Goal: Task Accomplishment & Management: Use online tool/utility

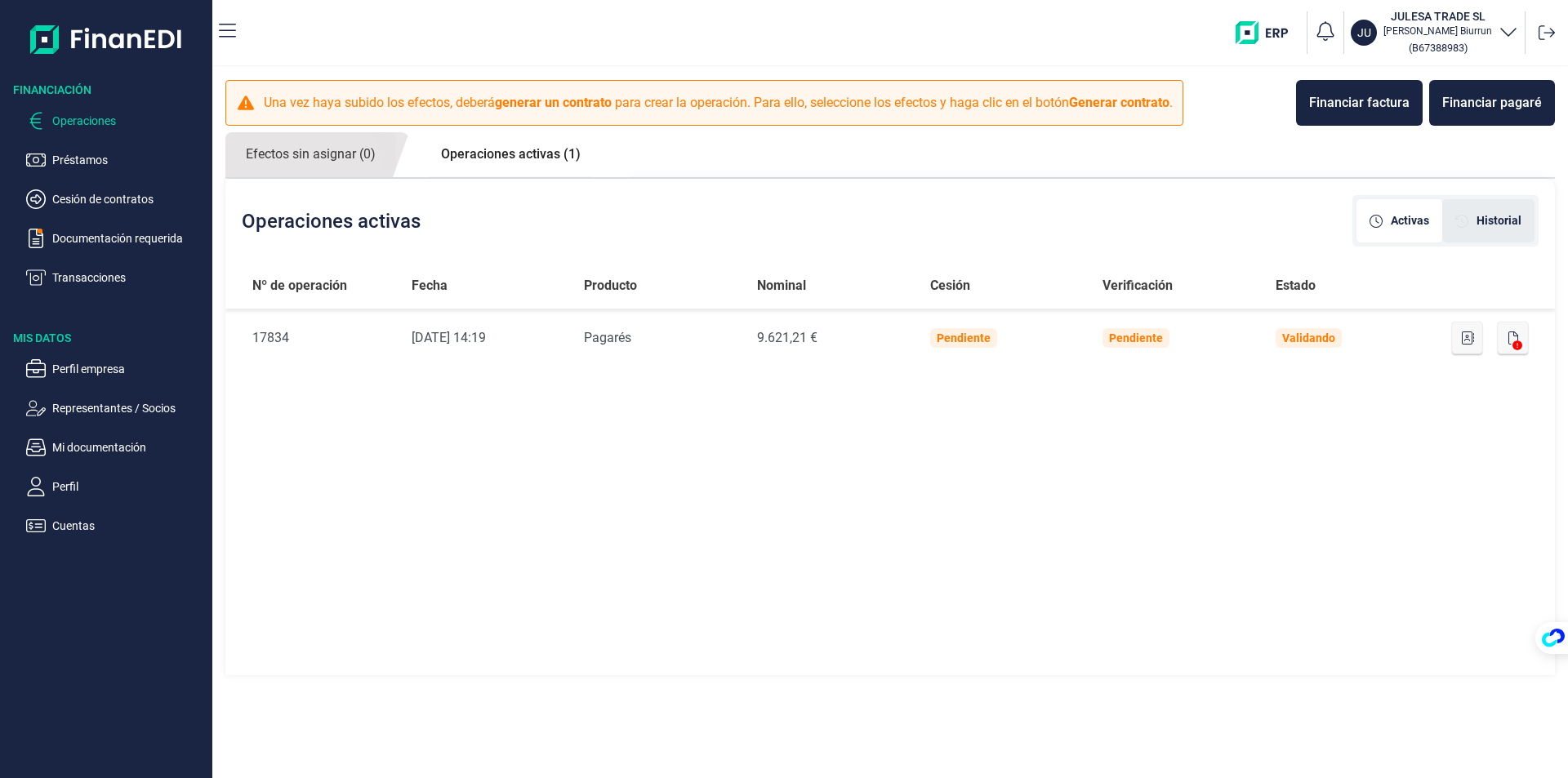
click at [1475, 223] on div "Historial" at bounding box center [1488, 221] width 66 height 17
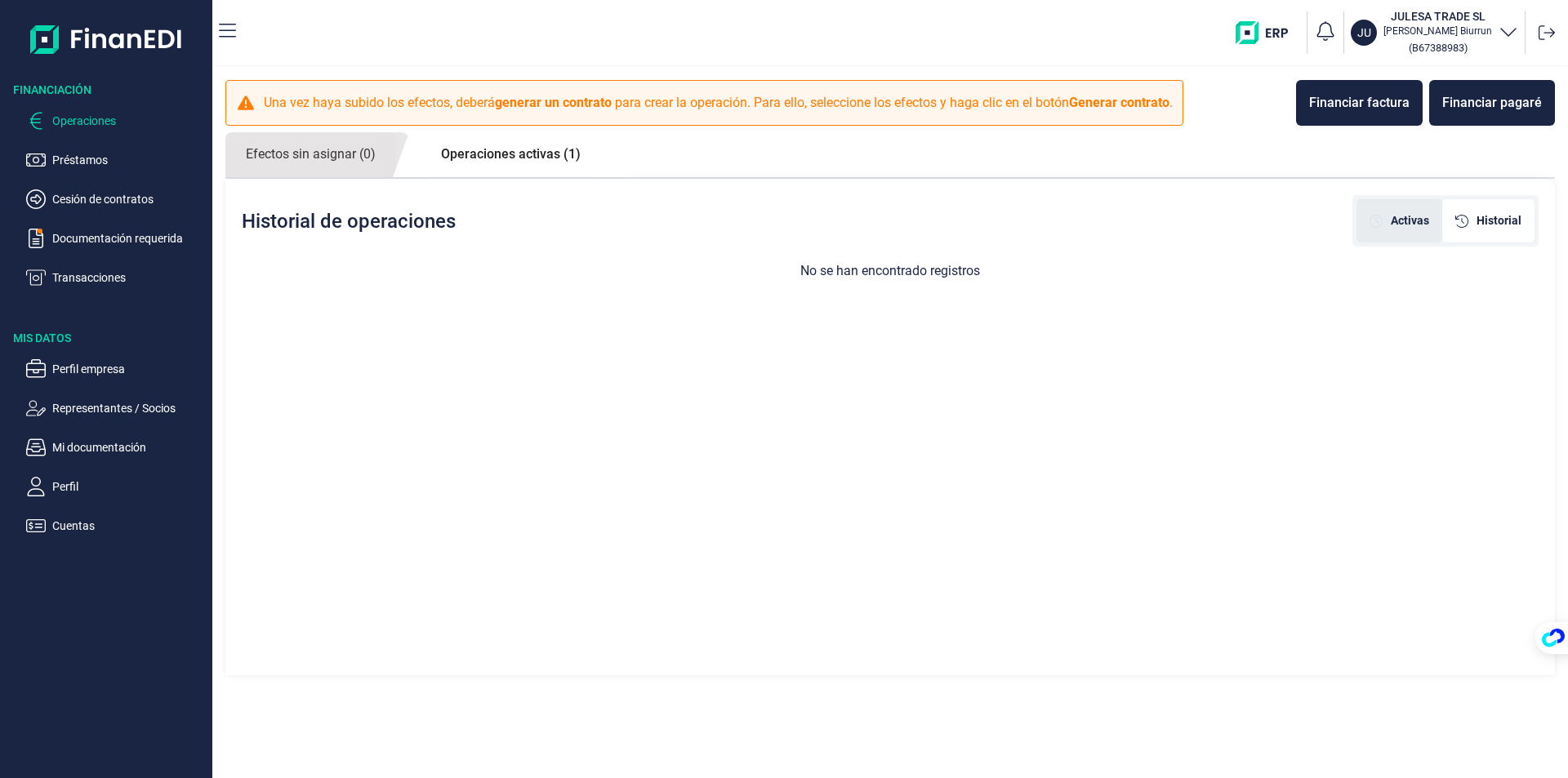
click at [1399, 217] on span "Activas" at bounding box center [1410, 221] width 38 height 17
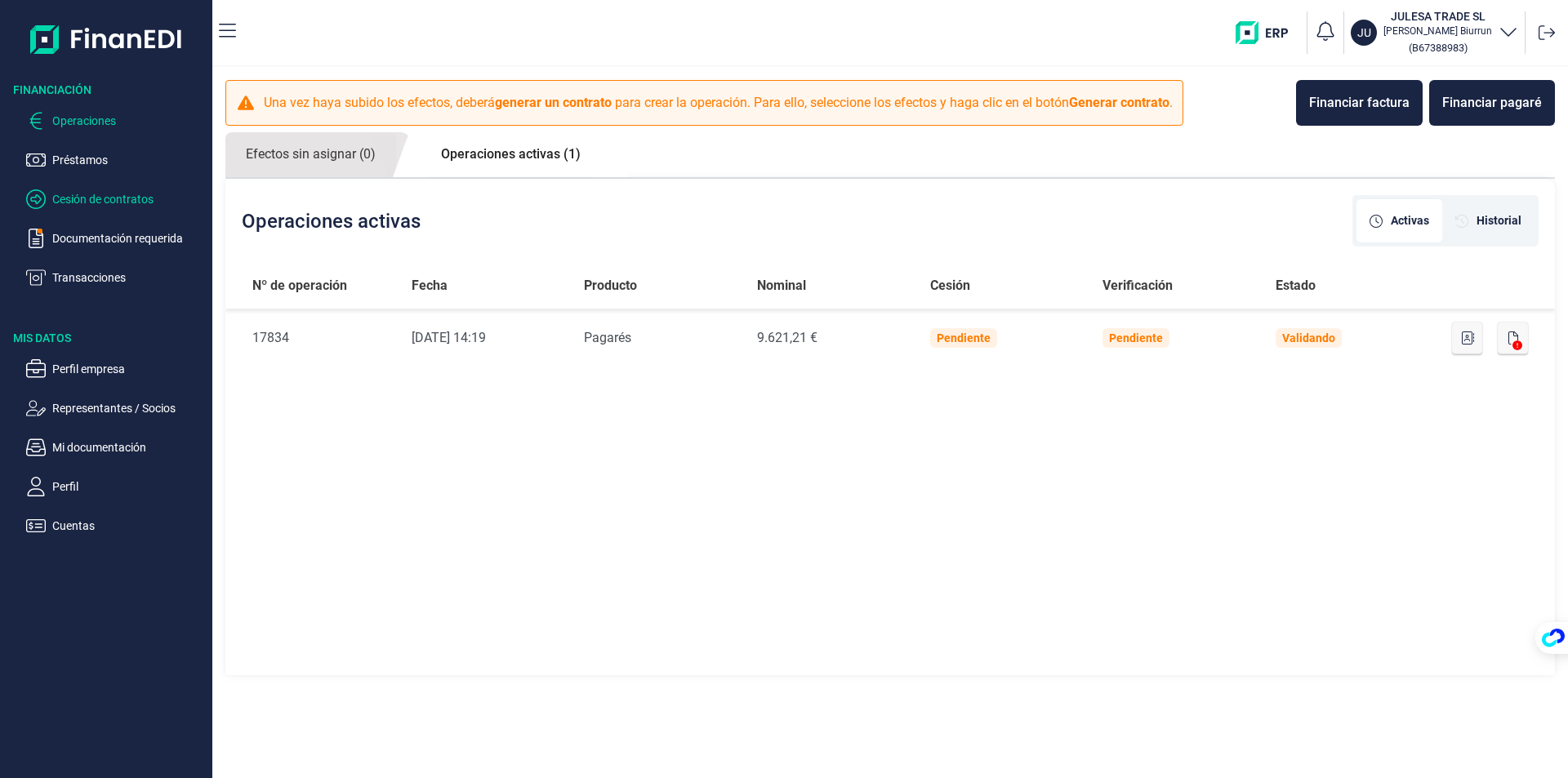
click at [77, 206] on p "Cesión de contratos" at bounding box center [129, 199] width 154 height 20
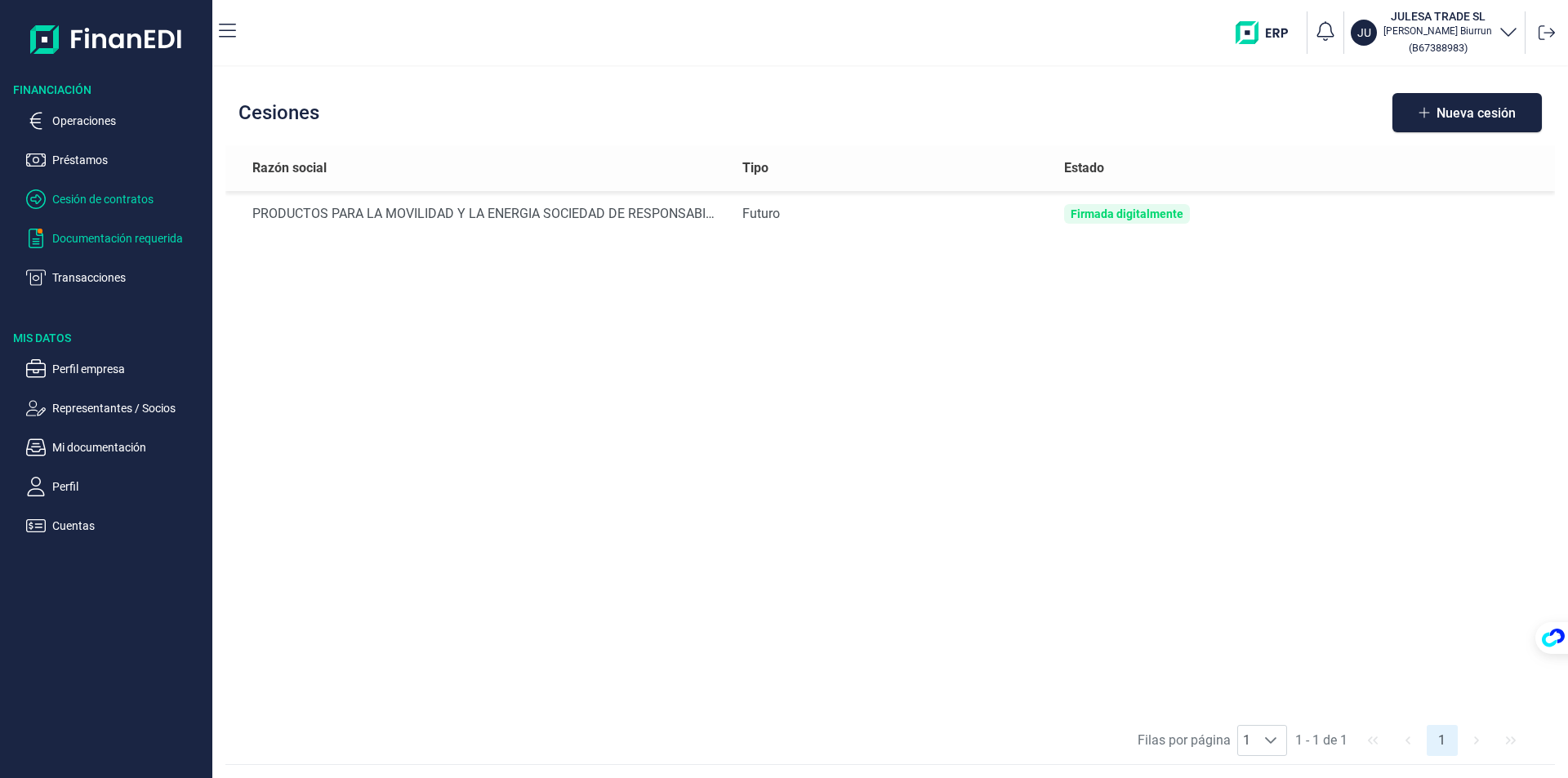
click at [68, 234] on p "Documentación requerida" at bounding box center [129, 239] width 154 height 20
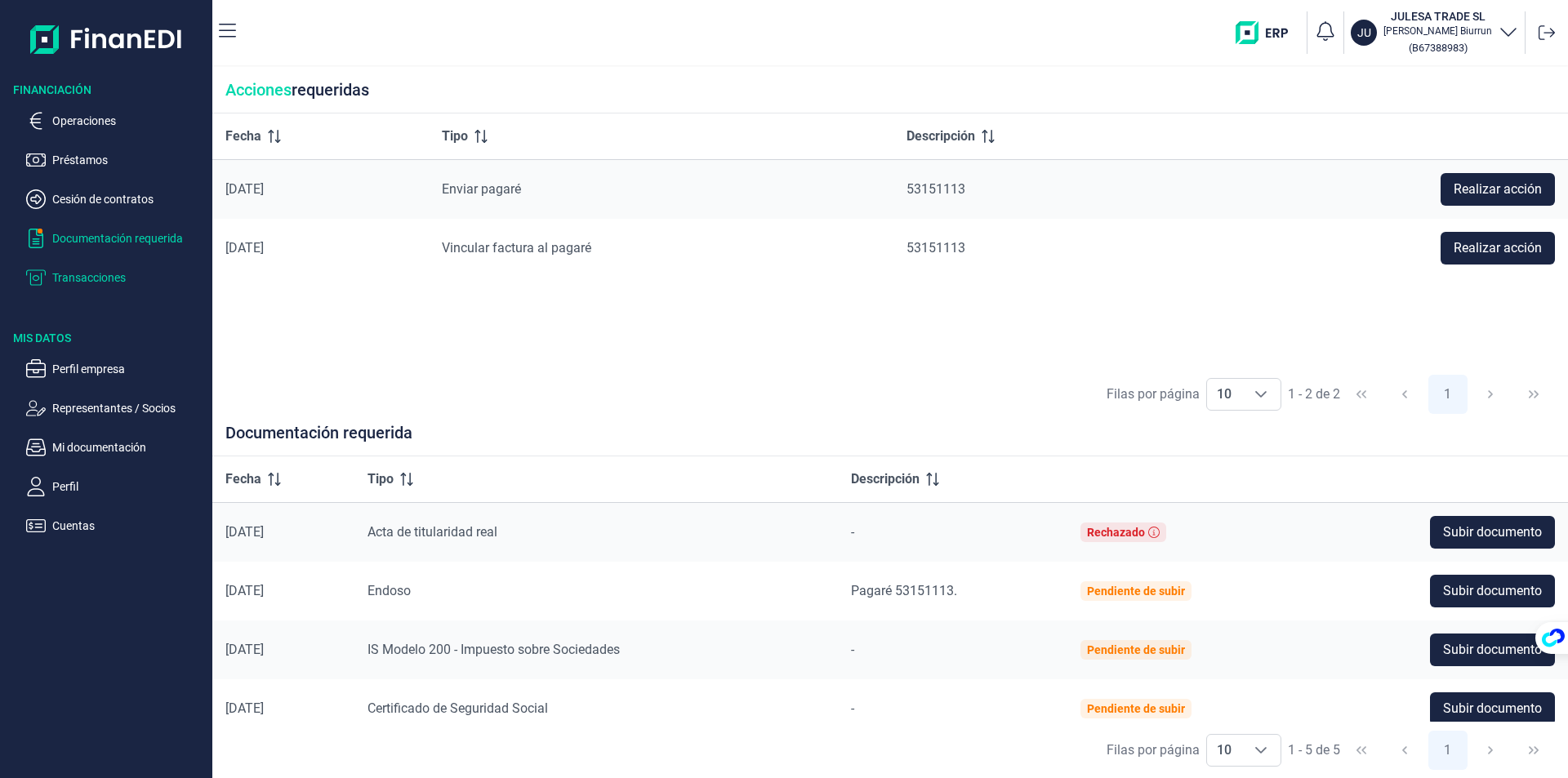
click at [73, 280] on p "Transacciones" at bounding box center [129, 278] width 154 height 20
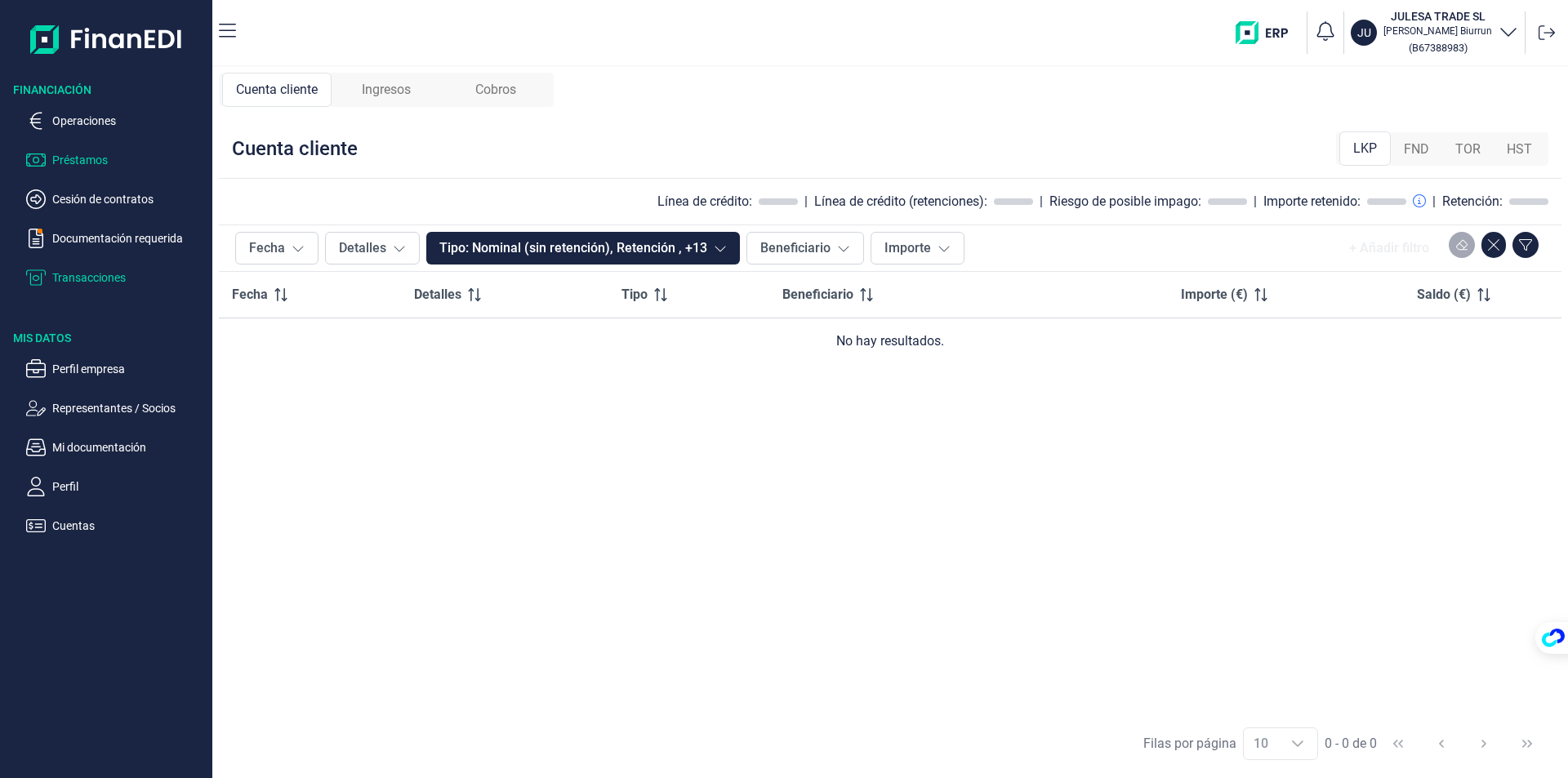
click at [76, 166] on p "Préstamos" at bounding box center [129, 160] width 154 height 20
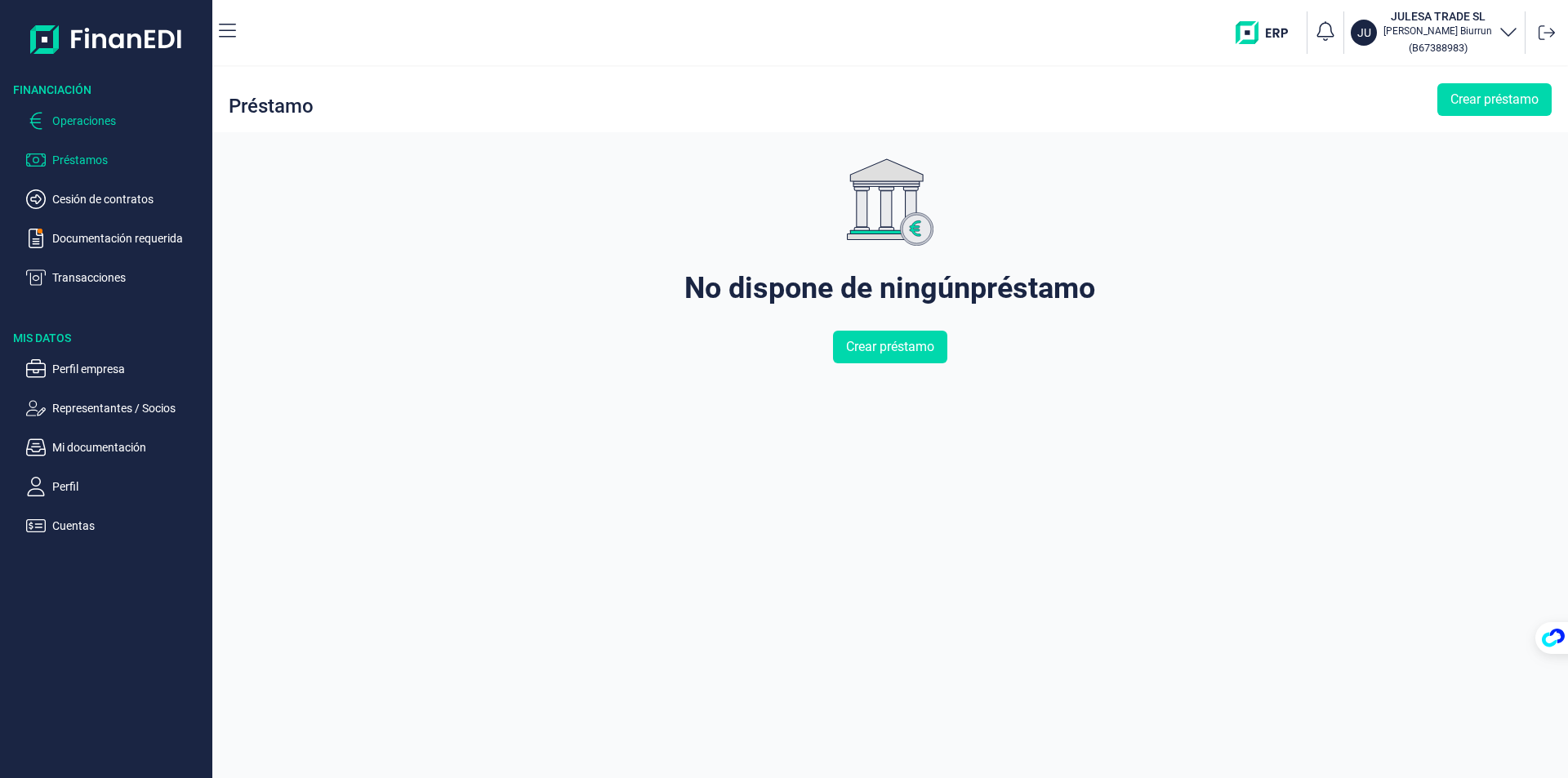
click at [87, 119] on p "Operaciones" at bounding box center [129, 121] width 154 height 20
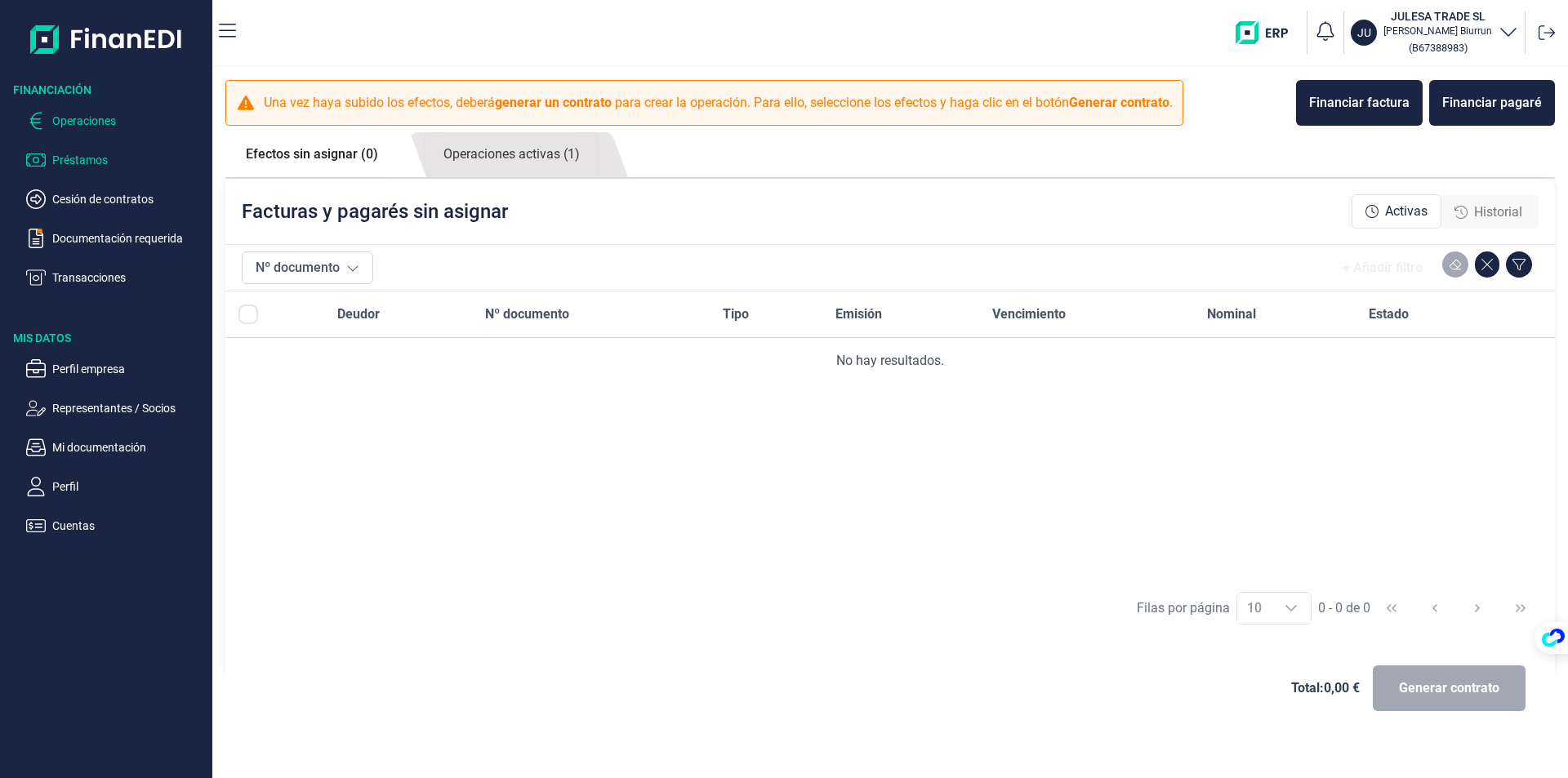
click at [95, 159] on p "Préstamos" at bounding box center [129, 160] width 154 height 20
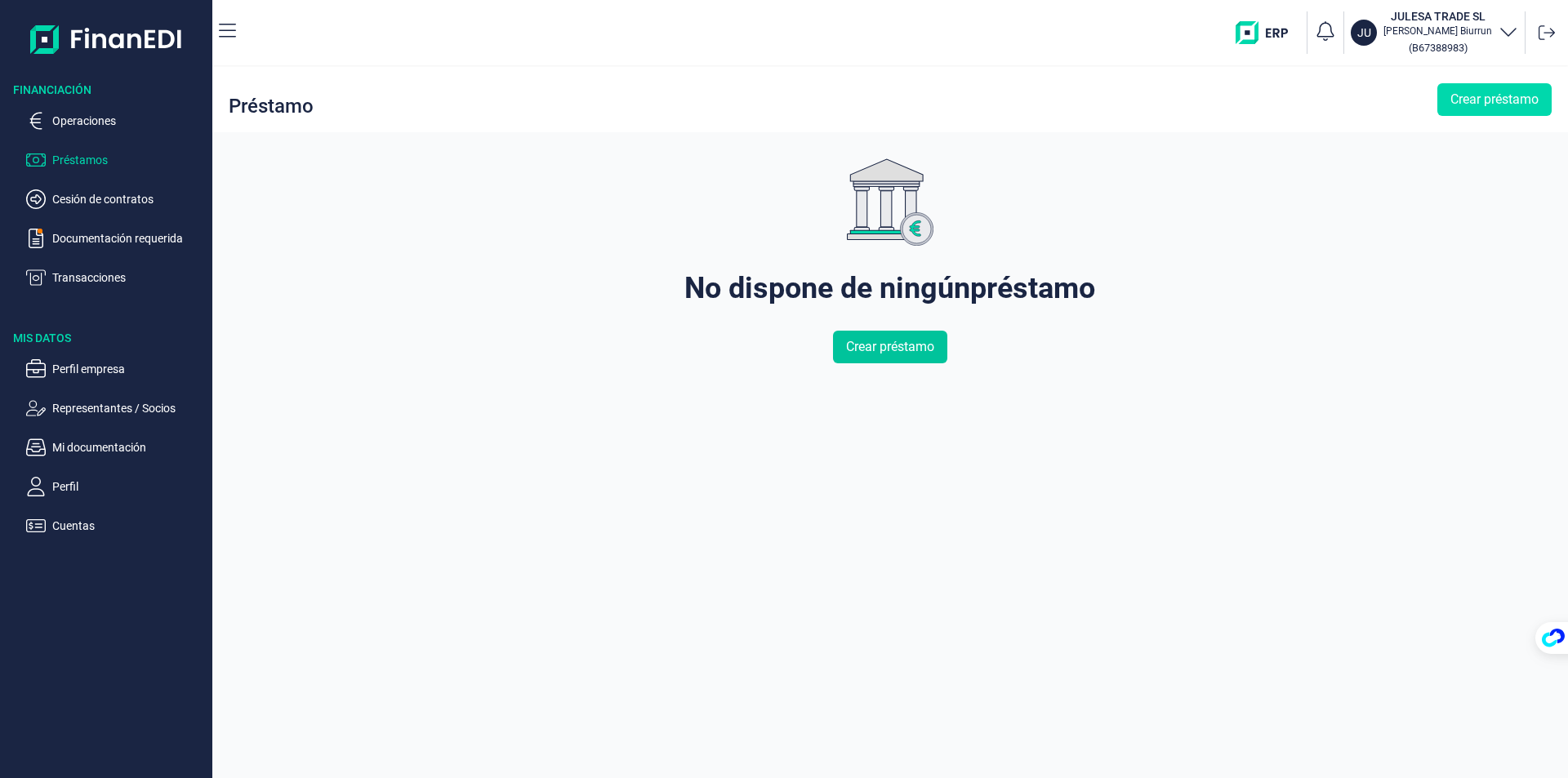
click at [903, 347] on span "Crear préstamo" at bounding box center [890, 347] width 88 height 20
